Goal: Task Accomplishment & Management: Manage account settings

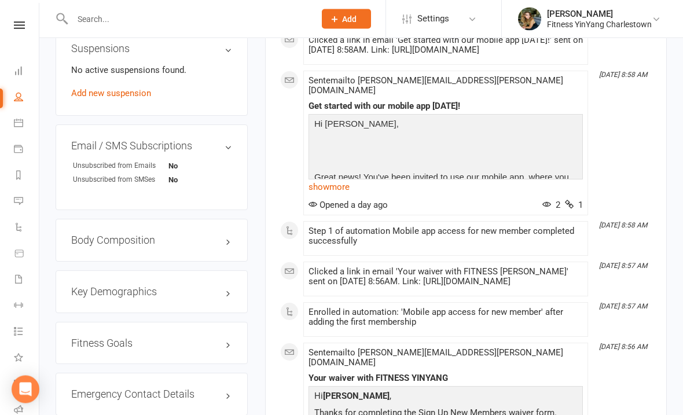
scroll to position [754, 0]
click at [212, 235] on link "edit" at bounding box center [211, 240] width 14 height 10
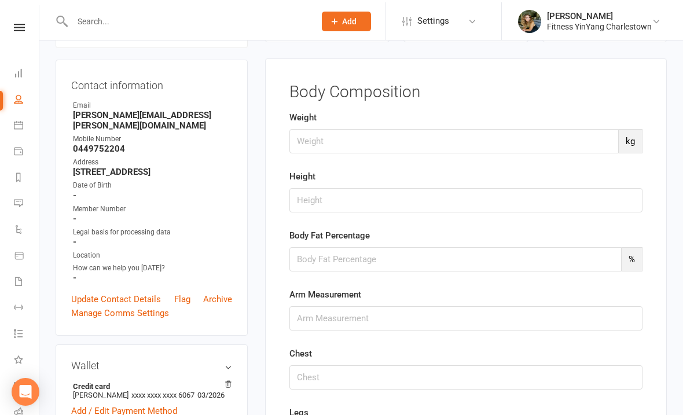
scroll to position [98, 0]
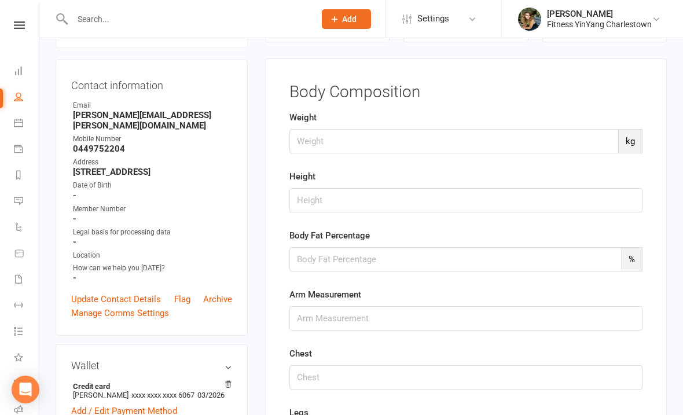
click at [125, 190] on strong "-" at bounding box center [152, 195] width 159 height 10
click at [112, 190] on strong "-" at bounding box center [152, 195] width 159 height 10
click at [123, 292] on link "Update Contact Details" at bounding box center [116, 299] width 90 height 14
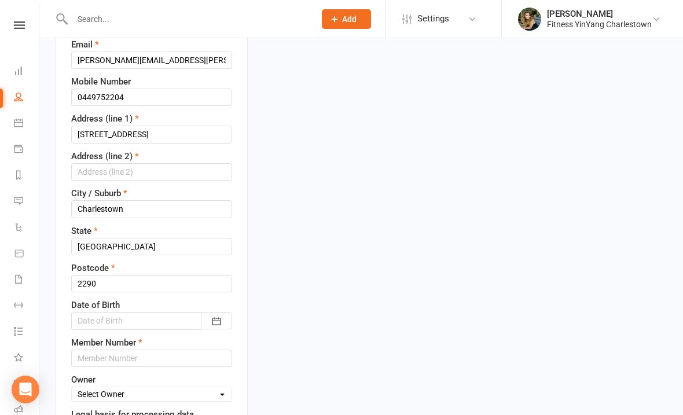
scroll to position [227, 0]
click at [99, 167] on input "text" at bounding box center [151, 171] width 161 height 17
type input "[GEOGRAPHIC_DATA]"
click at [137, 129] on input "[STREET_ADDRESS]" at bounding box center [151, 133] width 161 height 17
type input "34"
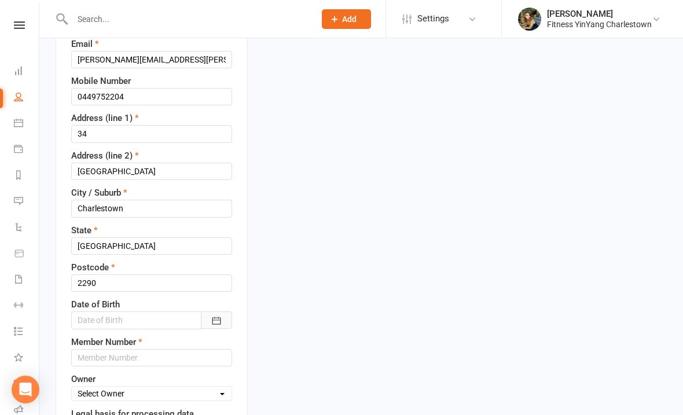
click at [220, 317] on icon "button" at bounding box center [216, 321] width 9 height 8
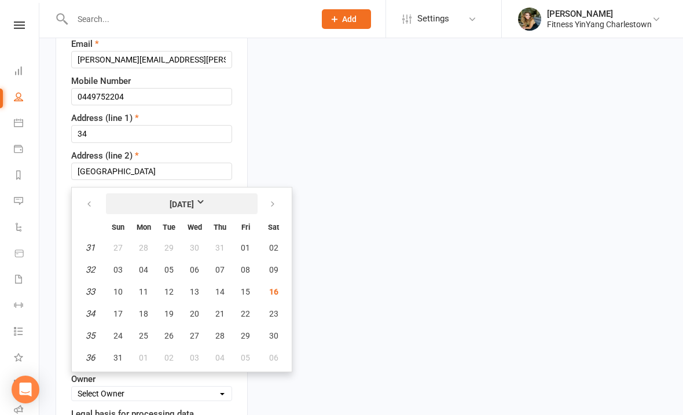
click at [187, 200] on strong "[DATE]" at bounding box center [181, 204] width 24 height 13
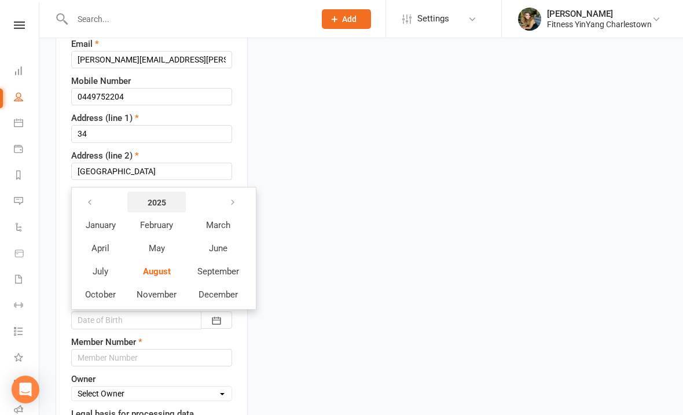
click at [158, 204] on strong "2025" at bounding box center [157, 202] width 19 height 13
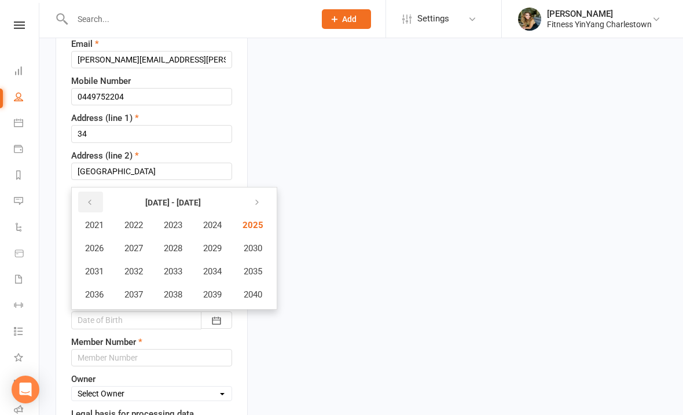
click at [93, 204] on icon "button" at bounding box center [90, 202] width 8 height 9
click at [90, 198] on icon "button" at bounding box center [90, 202] width 8 height 9
click at [82, 198] on button "button" at bounding box center [90, 201] width 25 height 21
click at [218, 224] on span "1964" at bounding box center [212, 225] width 19 height 10
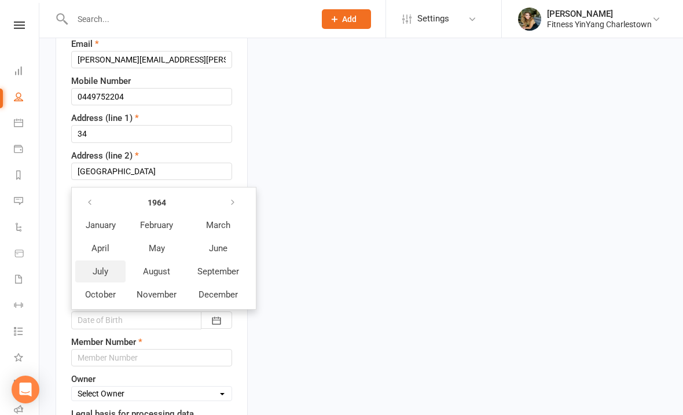
click at [99, 269] on span "July" at bounding box center [101, 271] width 16 height 10
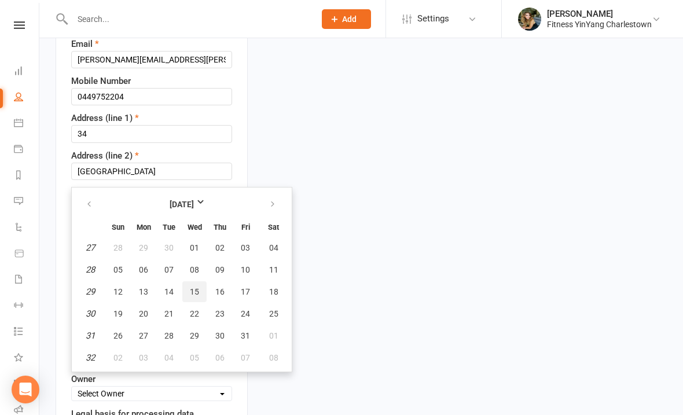
click at [192, 292] on span "15" at bounding box center [194, 291] width 9 height 9
type input "[DATE]"
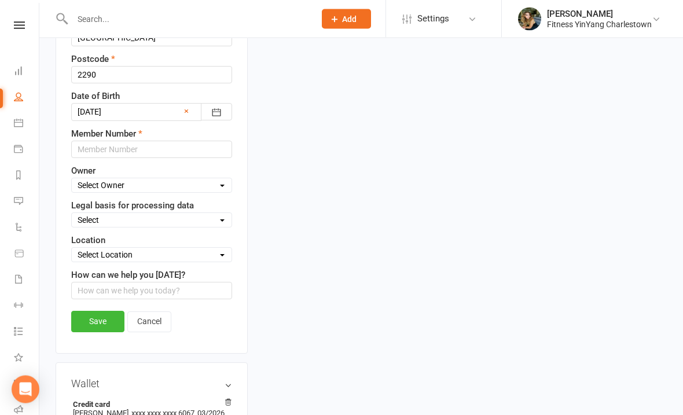
scroll to position [435, 0]
click at [224, 186] on select "Select Owner [PERSON_NAME] Staff Access" at bounding box center [152, 185] width 160 height 13
select select "0"
click at [221, 252] on select "Select Location Fitness [GEOGRAPHIC_DATA] Gym [GEOGRAPHIC_DATA] GyroKinesio Roo…" at bounding box center [152, 255] width 160 height 13
select select "0"
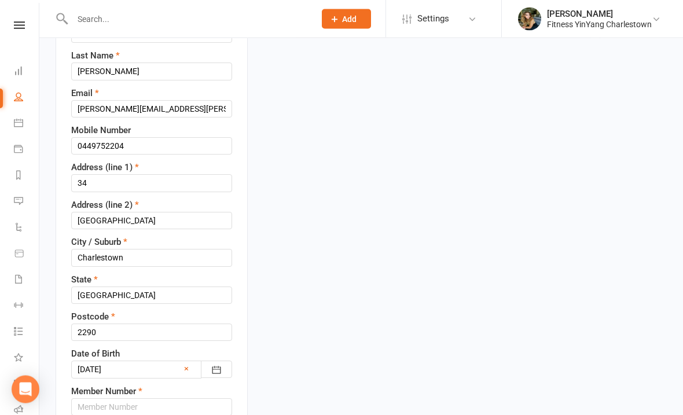
scroll to position [204, 0]
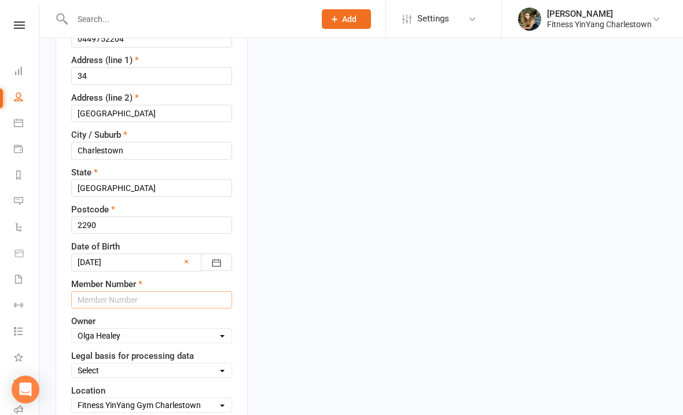
click at [100, 292] on input "text" at bounding box center [151, 299] width 161 height 17
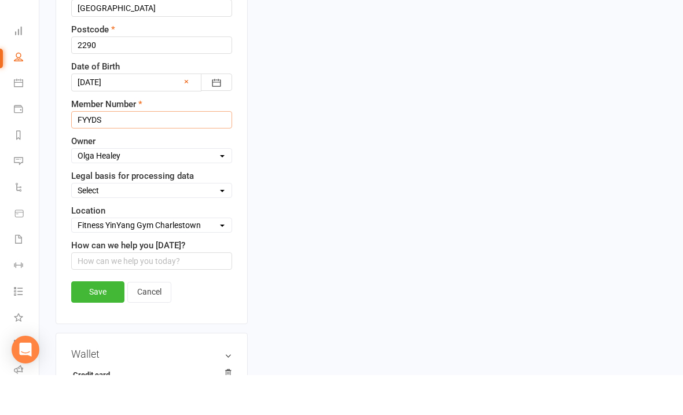
scroll to position [449, 0]
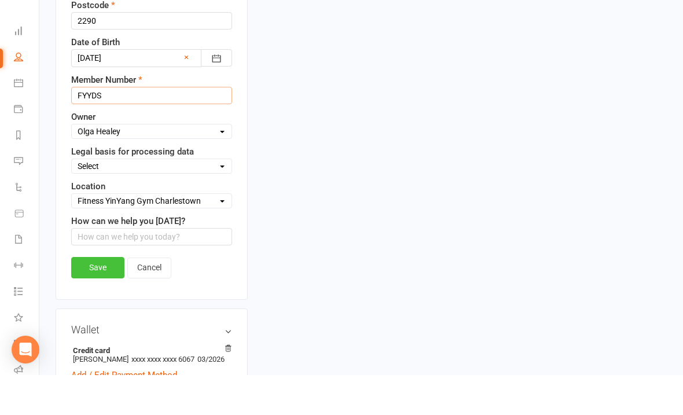
type input "FYYDS"
click at [80, 297] on link "Save" at bounding box center [97, 307] width 53 height 21
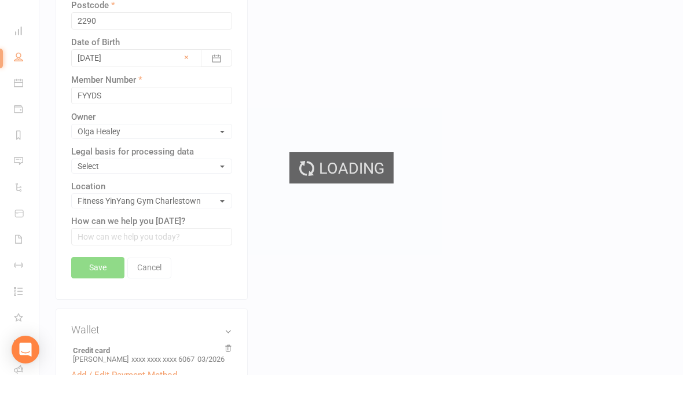
scroll to position [489, 0]
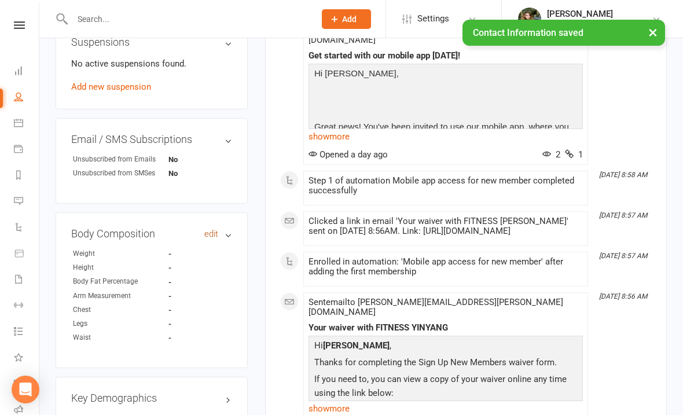
click at [212, 229] on link "edit" at bounding box center [211, 234] width 14 height 10
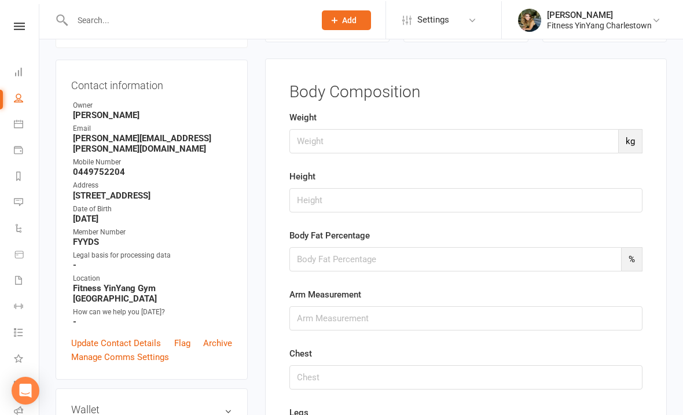
scroll to position [98, 0]
click at [309, 150] on input "number" at bounding box center [453, 141] width 329 height 24
type input "58.9"
click at [301, 202] on input "string" at bounding box center [465, 200] width 353 height 24
type input "159.8"
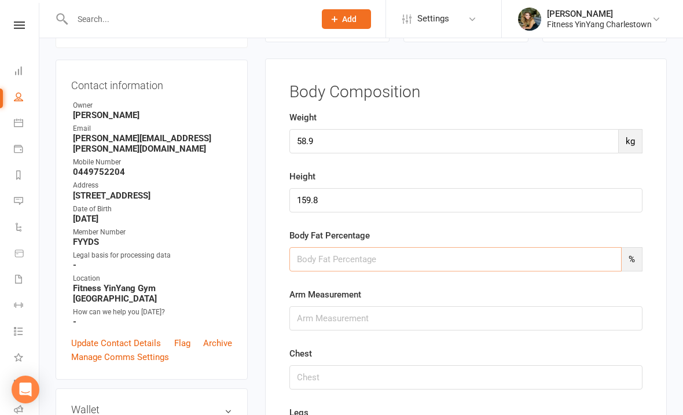
click at [309, 251] on input "number" at bounding box center [455, 259] width 332 height 24
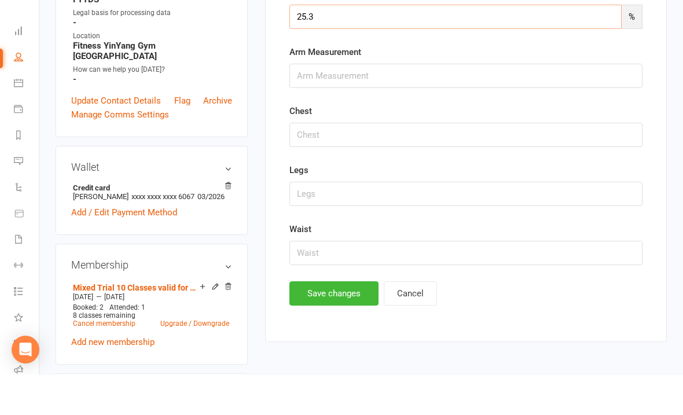
scroll to position [301, 0]
type input "25.3"
click at [327, 321] on button "Save changes" at bounding box center [333, 333] width 89 height 24
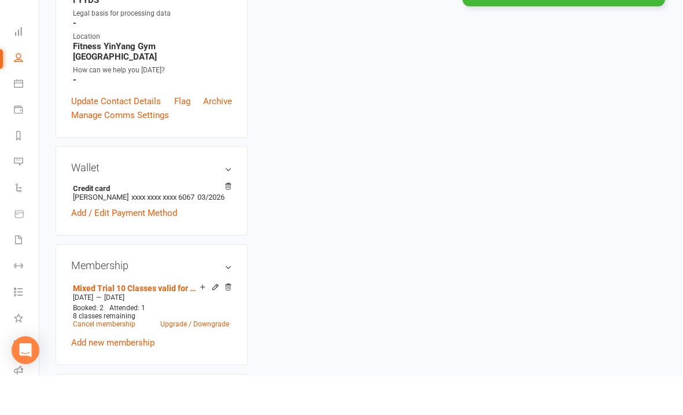
scroll to position [341, 0]
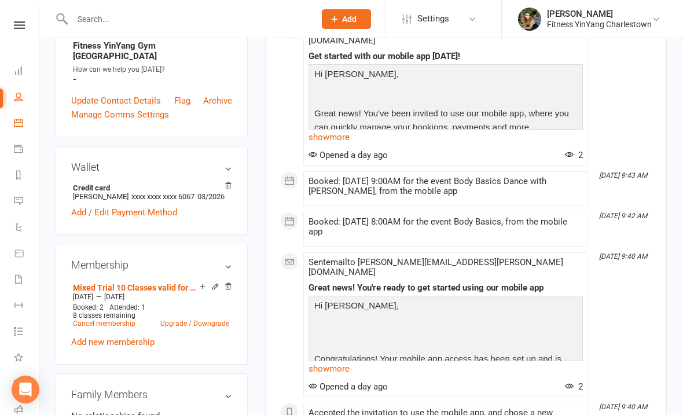
click at [21, 127] on link "Calendar" at bounding box center [27, 124] width 26 height 26
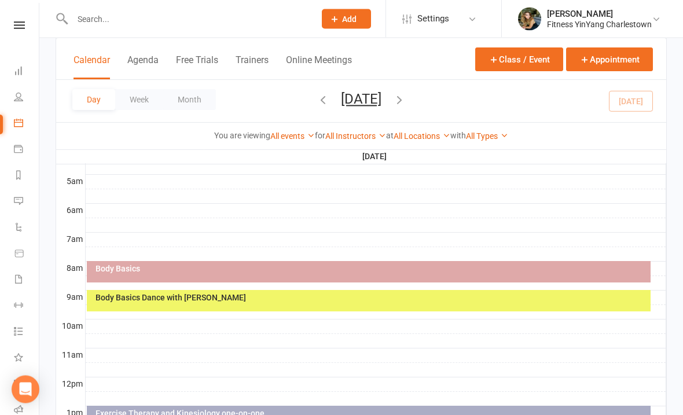
click at [293, 296] on div "Body Basics Dance with [PERSON_NAME]" at bounding box center [371, 298] width 553 height 8
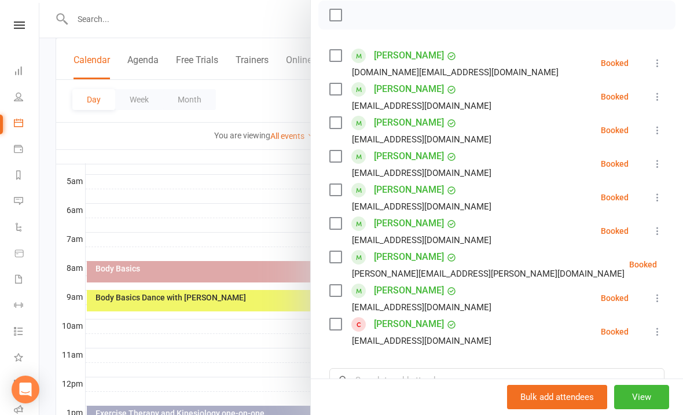
scroll to position [168, 0]
click at [657, 332] on icon at bounding box center [657, 332] width 12 height 12
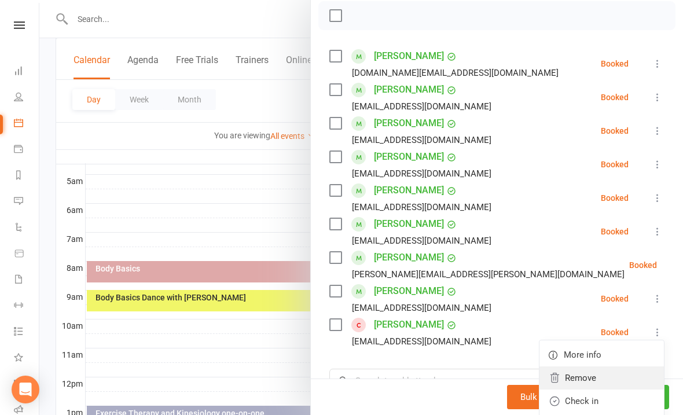
click at [592, 373] on link "Remove" at bounding box center [601, 377] width 124 height 23
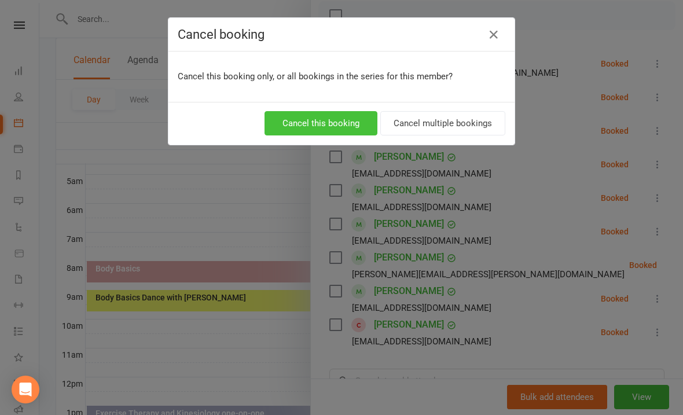
click at [327, 118] on button "Cancel this booking" at bounding box center [320, 123] width 113 height 24
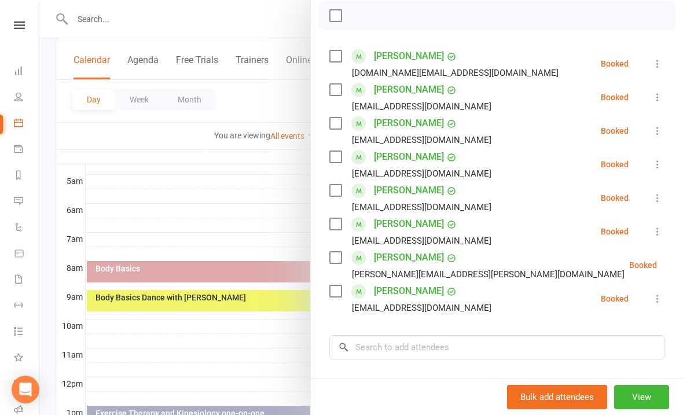
scroll to position [104, 0]
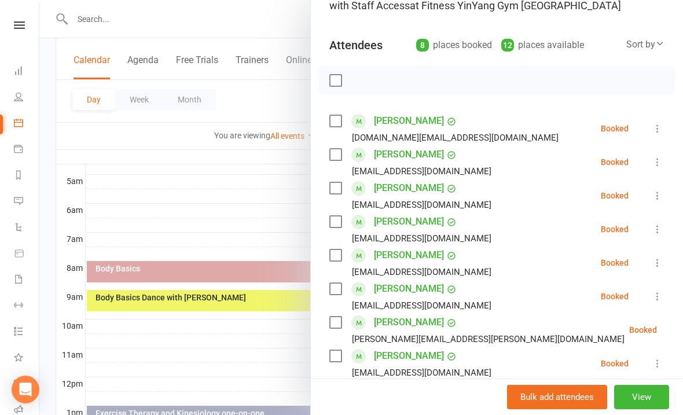
click at [333, 71] on div at bounding box center [496, 80] width 357 height 29
click at [339, 78] on label at bounding box center [335, 81] width 12 height 12
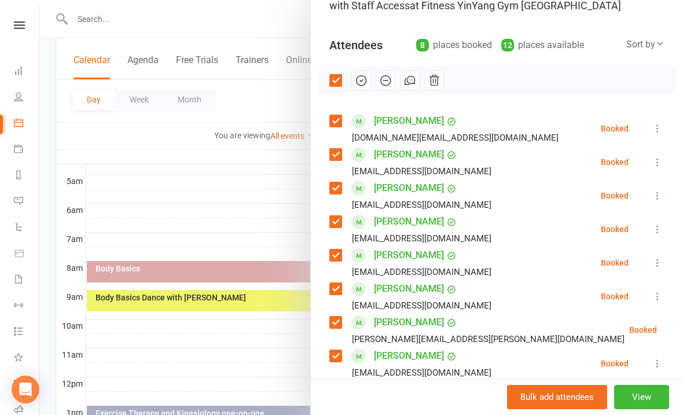
click at [366, 81] on icon "button" at bounding box center [361, 81] width 10 height 10
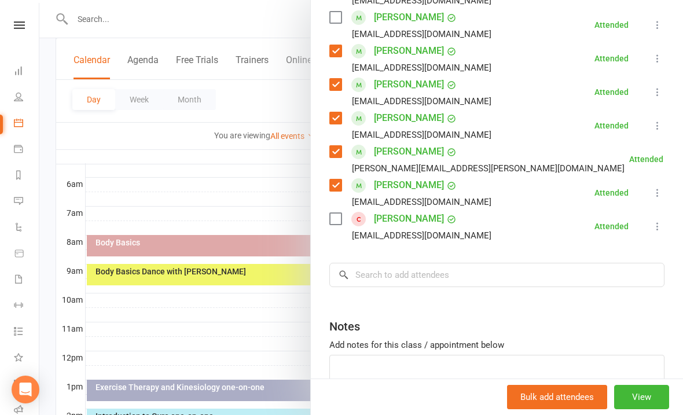
scroll to position [307, 0]
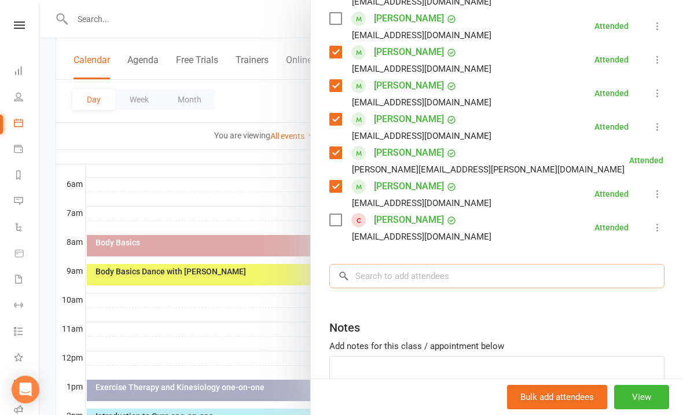
click at [382, 271] on input "search" at bounding box center [496, 276] width 335 height 24
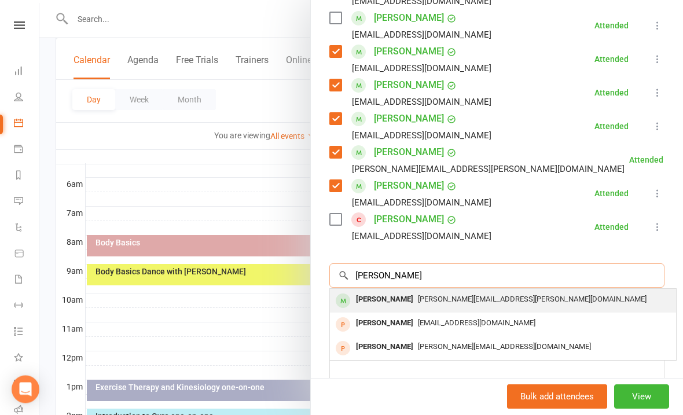
type input "[PERSON_NAME]"
click at [474, 296] on span "[PERSON_NAME][EMAIL_ADDRESS][PERSON_NAME][DOMAIN_NAME]" at bounding box center [532, 299] width 228 height 9
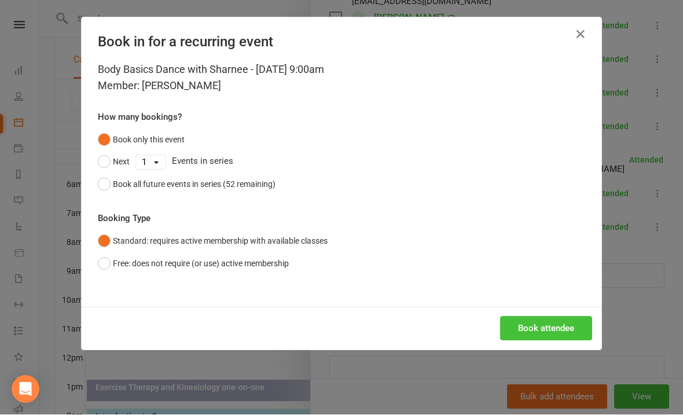
click at [541, 322] on button "Book attendee" at bounding box center [546, 328] width 92 height 24
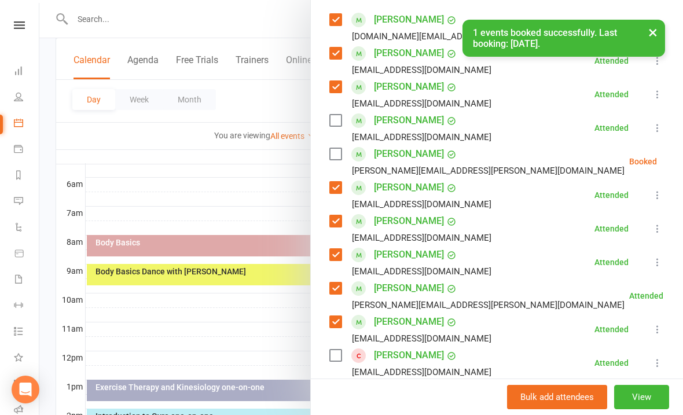
scroll to position [204, 0]
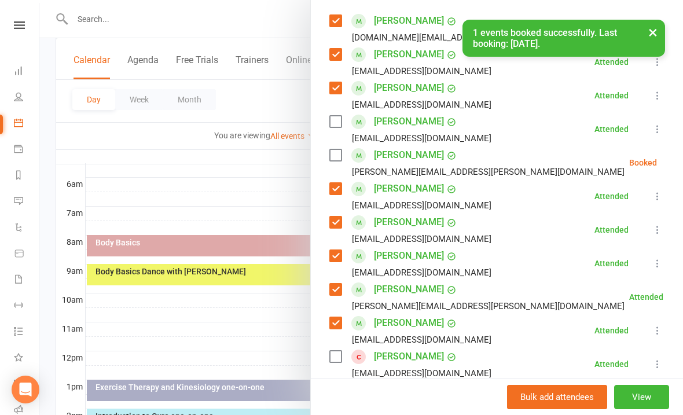
click at [680, 159] on icon at bounding box center [686, 163] width 12 height 12
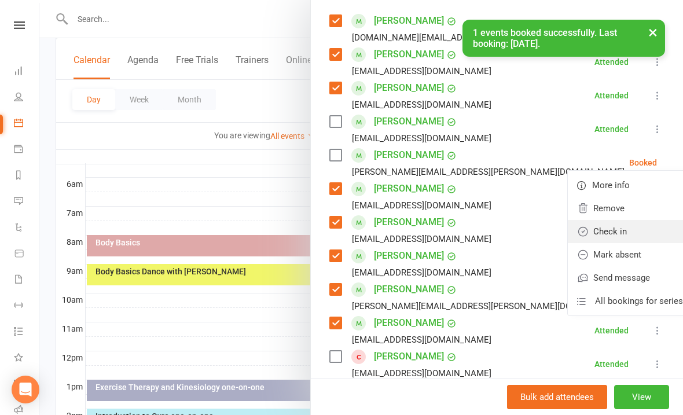
click at [593, 232] on link "Check in" at bounding box center [629, 231] width 124 height 23
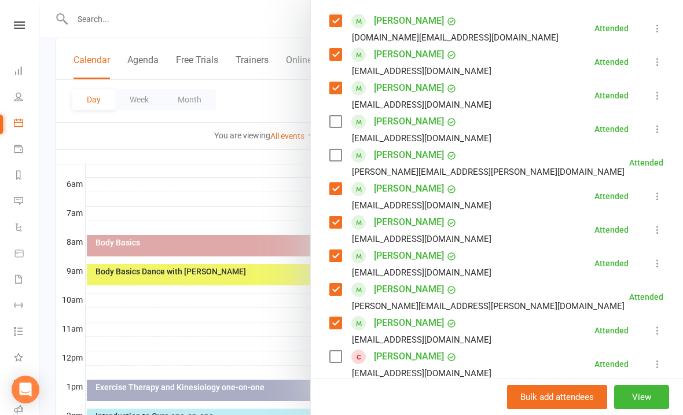
click at [255, 318] on div at bounding box center [360, 207] width 643 height 415
